Goal: Transaction & Acquisition: Purchase product/service

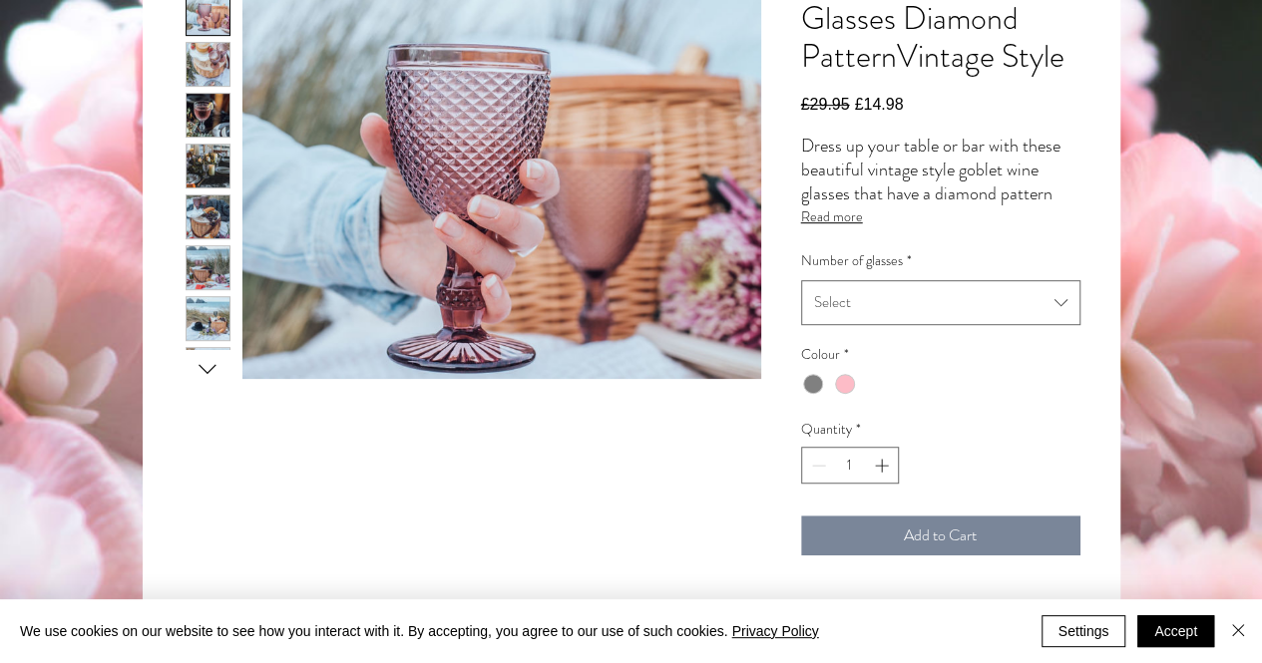
scroll to position [443, 0]
click at [815, 393] on div at bounding box center [813, 383] width 20 height 20
radio input "true"
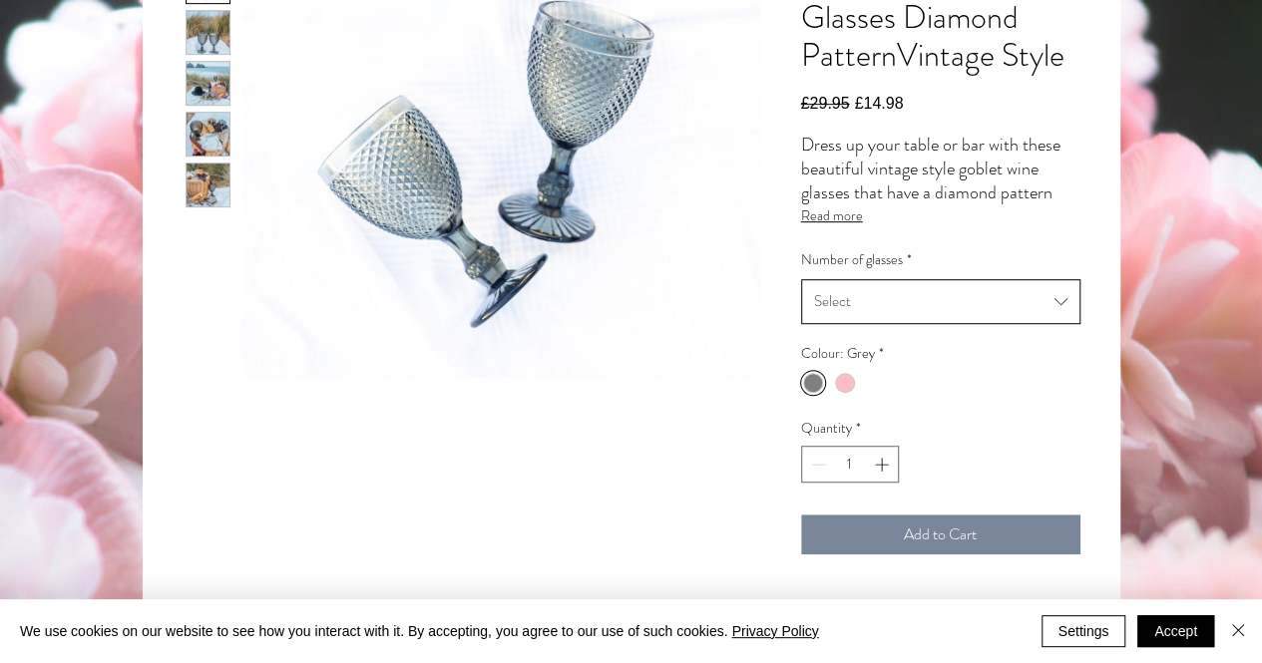
click at [850, 314] on span "Select" at bounding box center [930, 301] width 232 height 26
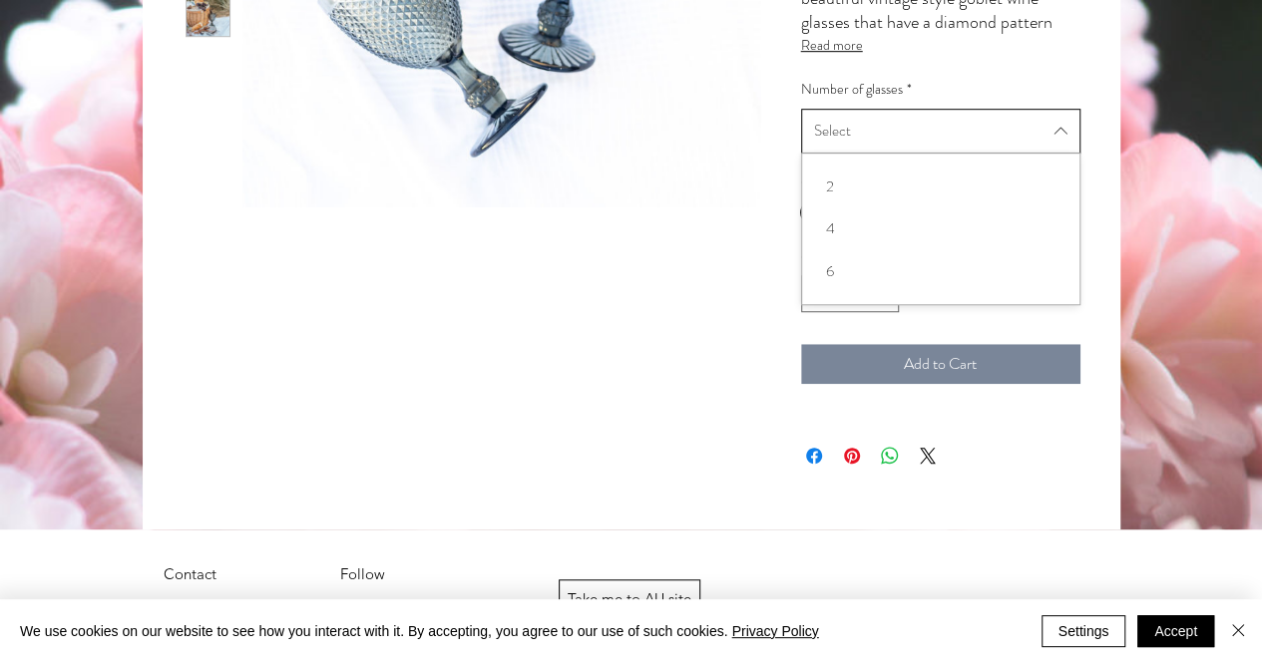
scroll to position [617, 0]
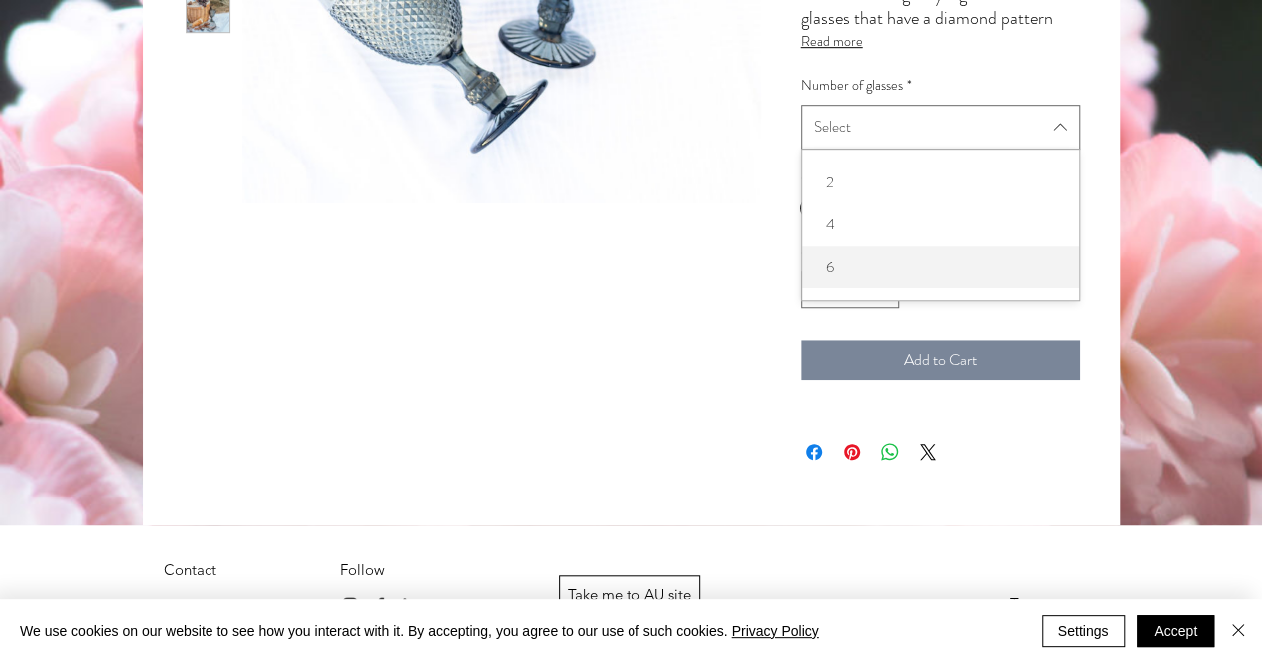
click at [857, 280] on span "6" at bounding box center [940, 267] width 253 height 26
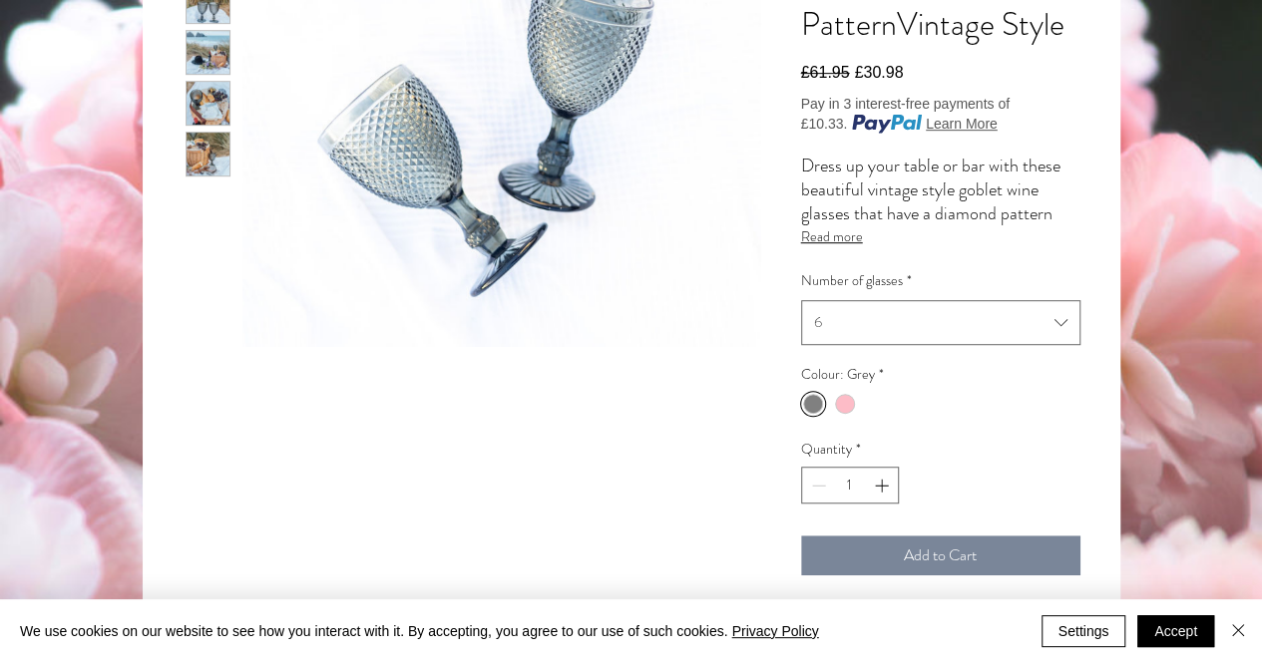
scroll to position [473, 0]
click at [210, 151] on img "5 / 5" at bounding box center [208, 156] width 43 height 44
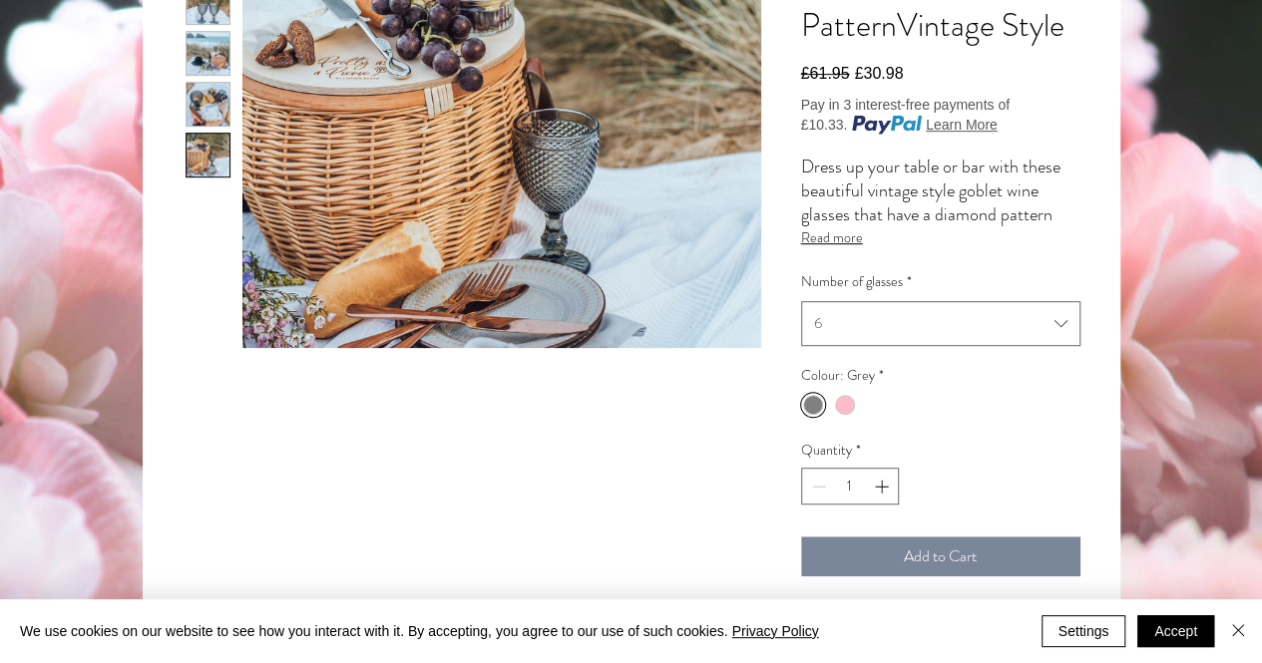
click at [218, 109] on img "4 / 5" at bounding box center [208, 105] width 43 height 44
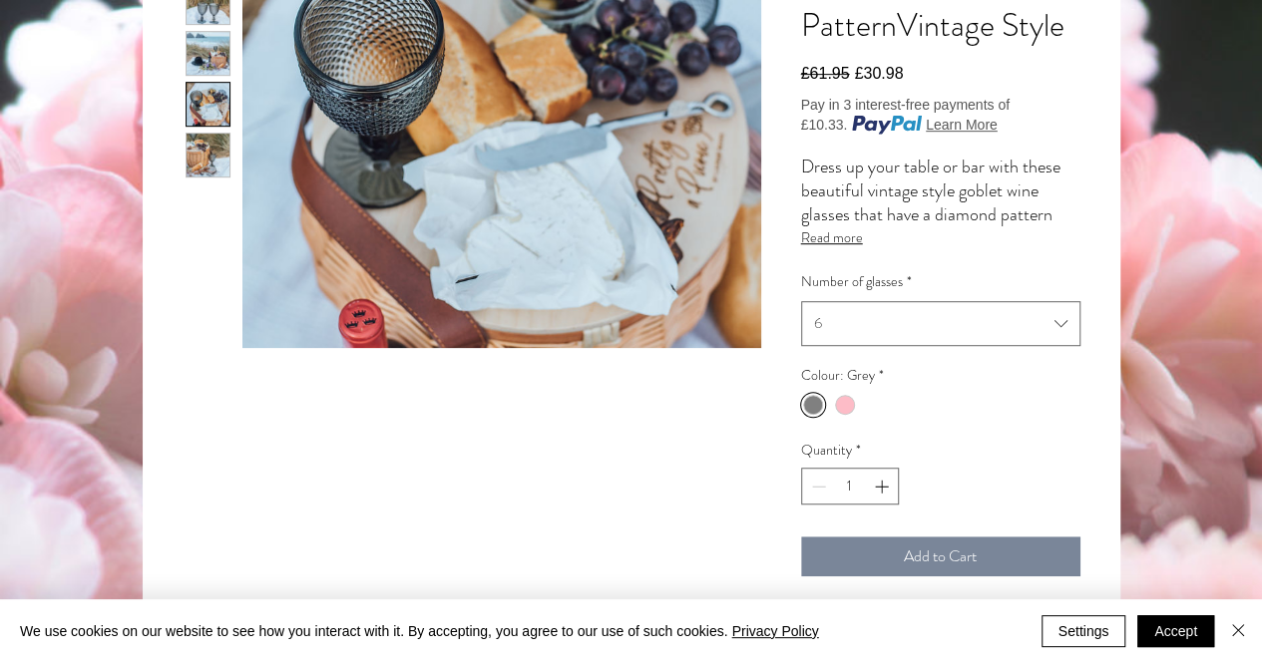
click at [219, 57] on img "3 / 5" at bounding box center [208, 54] width 43 height 44
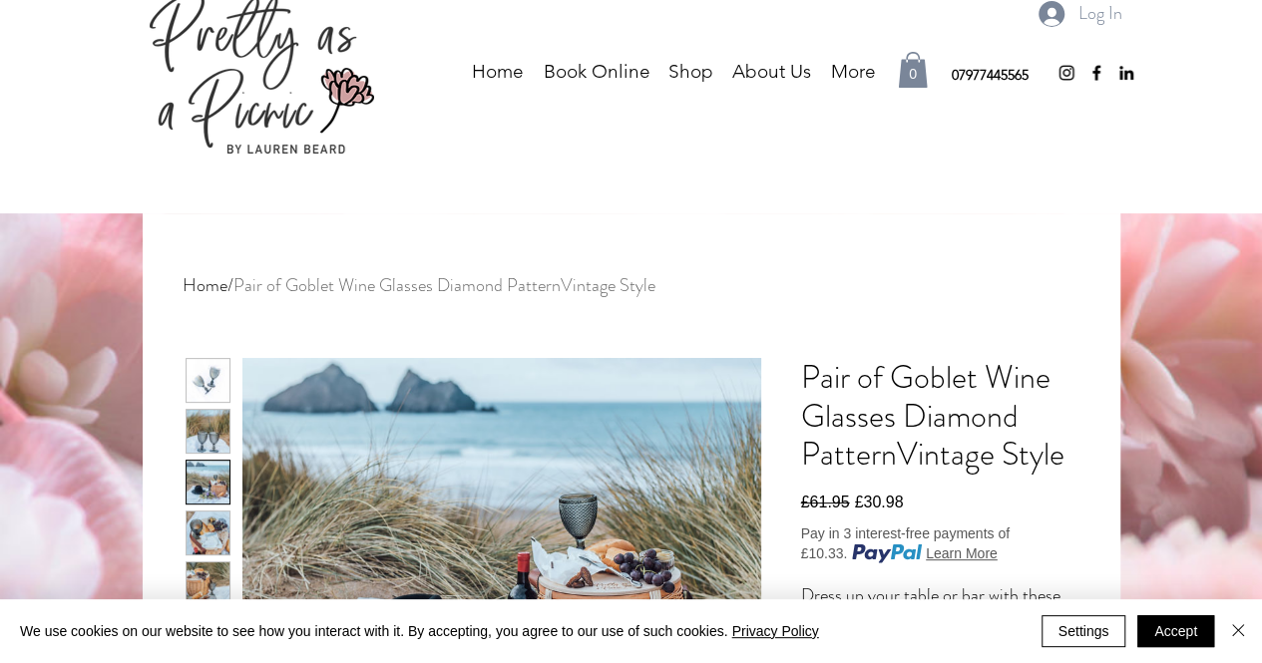
scroll to position [43, 0]
click at [203, 286] on link "Home" at bounding box center [205, 286] width 45 height 26
